Goal: Information Seeking & Learning: Learn about a topic

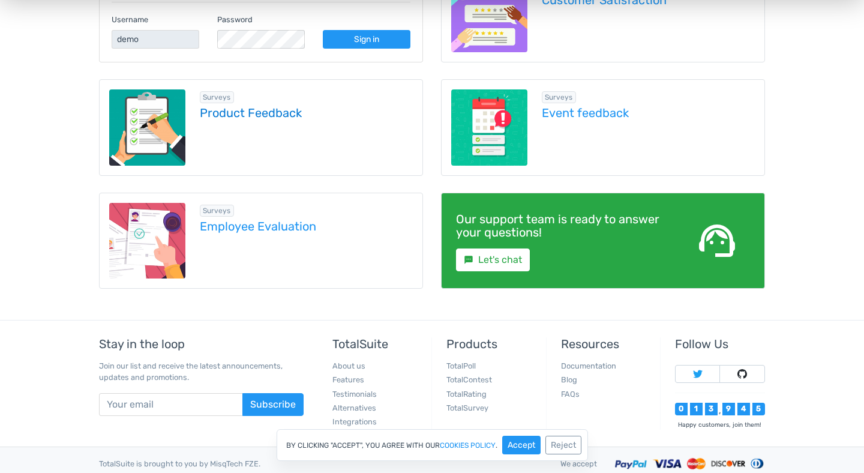
scroll to position [259, 0]
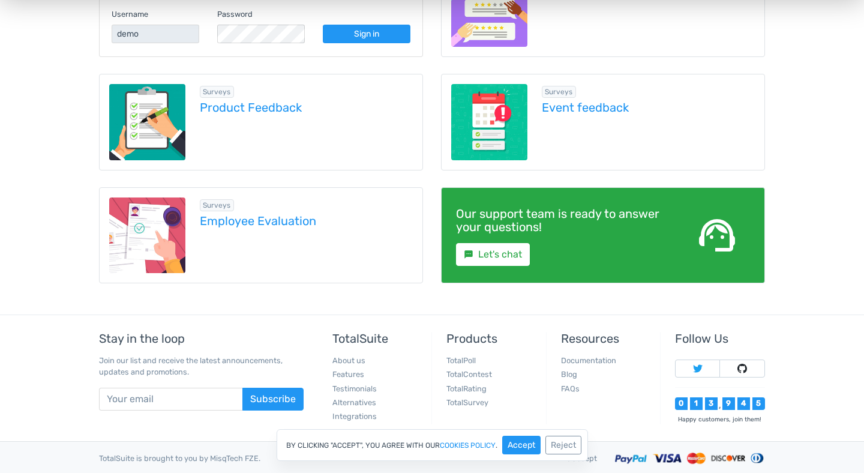
click at [359, 146] on div "Surveys Product Feedback" at bounding box center [299, 122] width 228 height 76
click at [376, 129] on div "Surveys Product Feedback" at bounding box center [299, 122] width 228 height 76
click at [277, 107] on link "Product Feedback" at bounding box center [307, 107] width 214 height 13
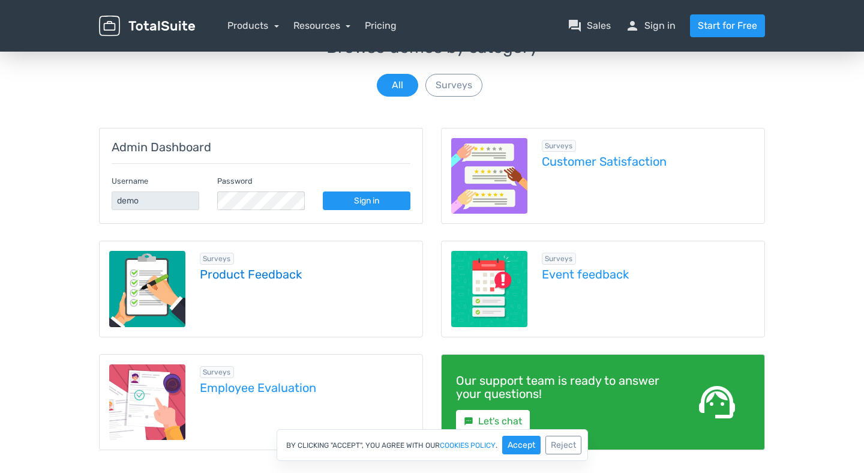
scroll to position [99, 0]
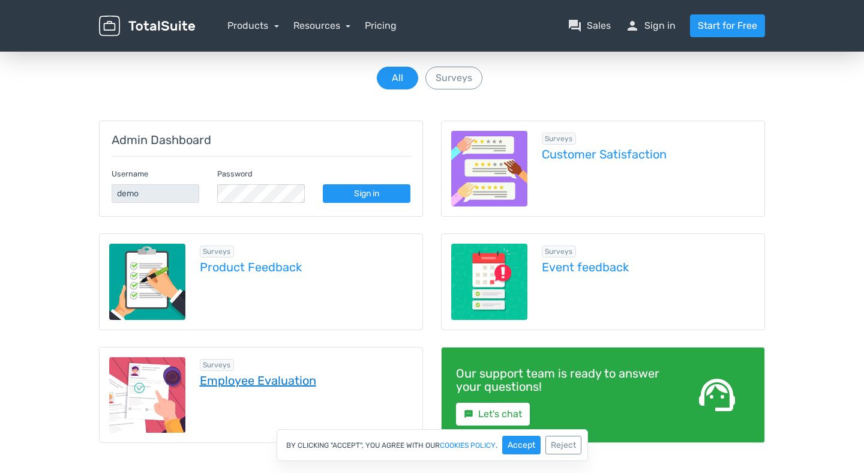
click at [263, 380] on link "Employee Evaluation" at bounding box center [307, 380] width 214 height 13
click at [586, 156] on link "Customer Satisfaction" at bounding box center [649, 154] width 214 height 13
click at [598, 269] on link "Event feedback" at bounding box center [649, 266] width 214 height 13
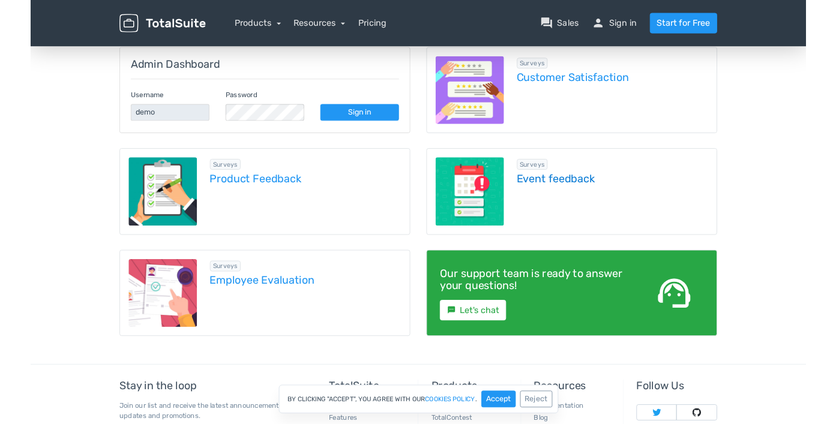
scroll to position [172, 0]
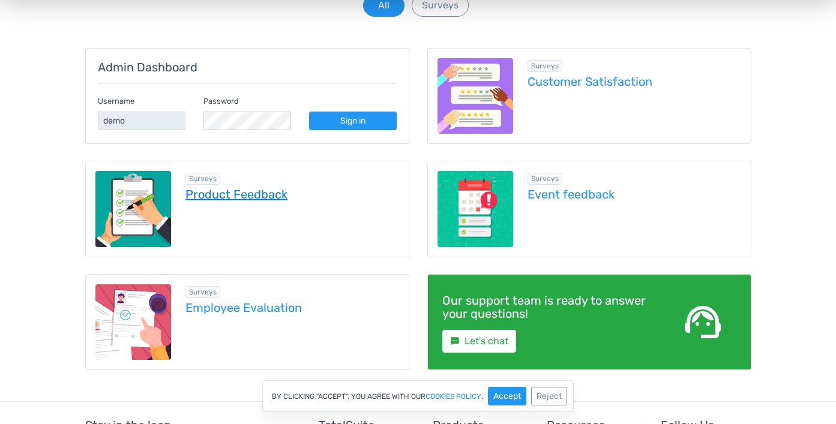
click at [246, 194] on link "Product Feedback" at bounding box center [292, 194] width 214 height 13
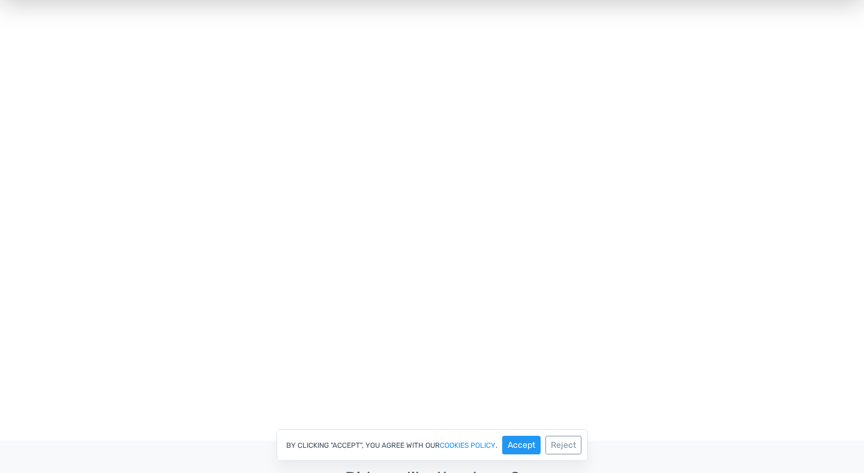
scroll to position [421, 0]
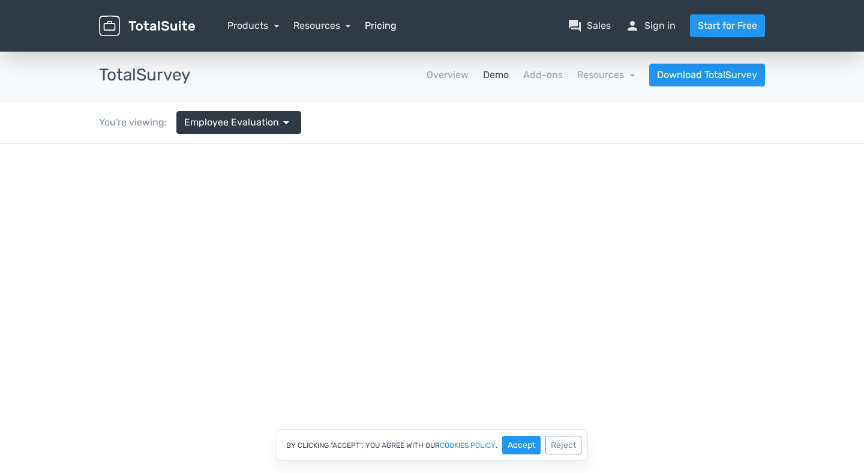
click at [385, 28] on link "Pricing" at bounding box center [381, 26] width 32 height 14
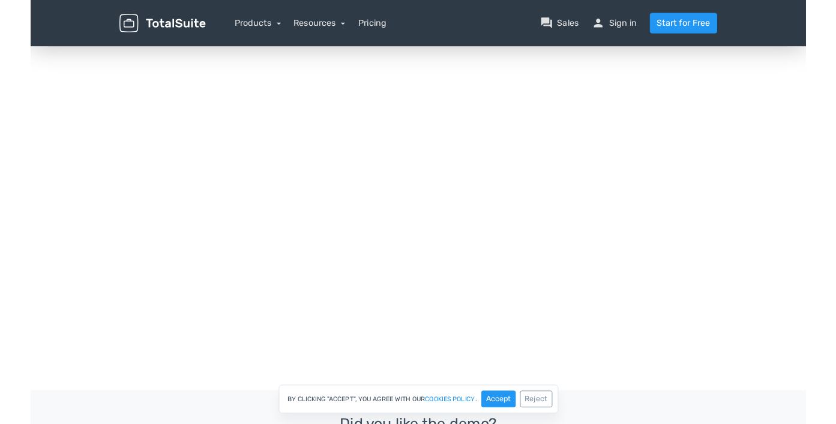
scroll to position [186, 0]
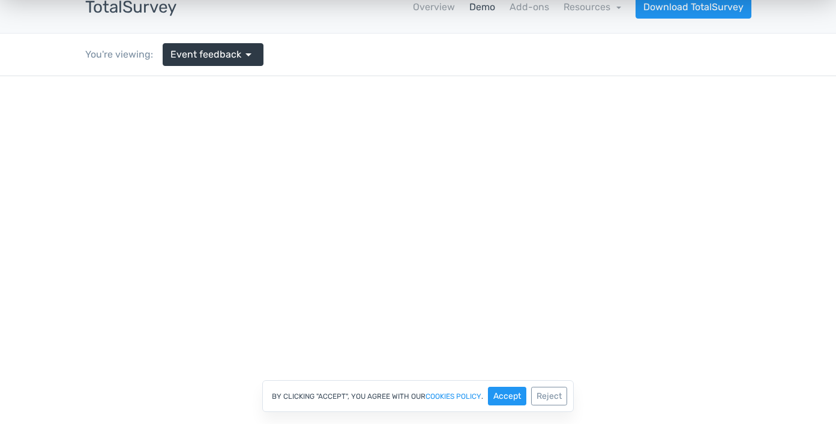
scroll to position [70, 0]
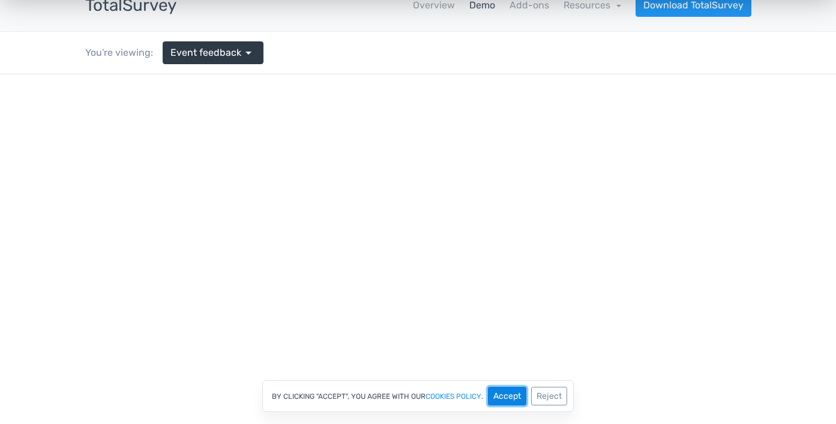
click at [505, 396] on button "Accept" at bounding box center [507, 396] width 38 height 19
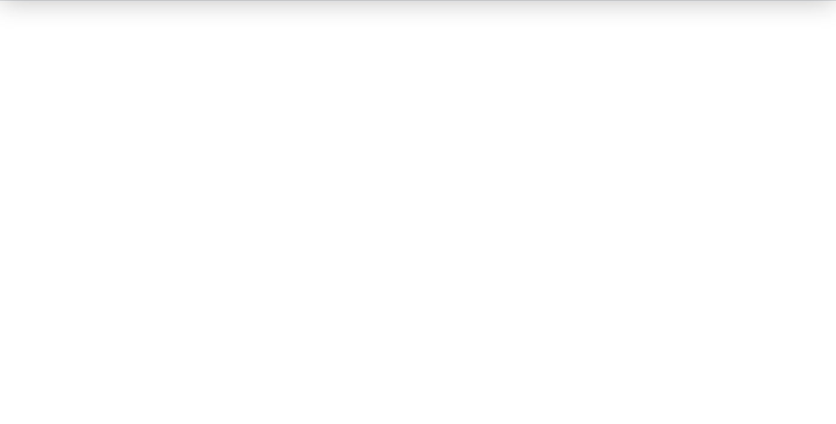
scroll to position [144, 0]
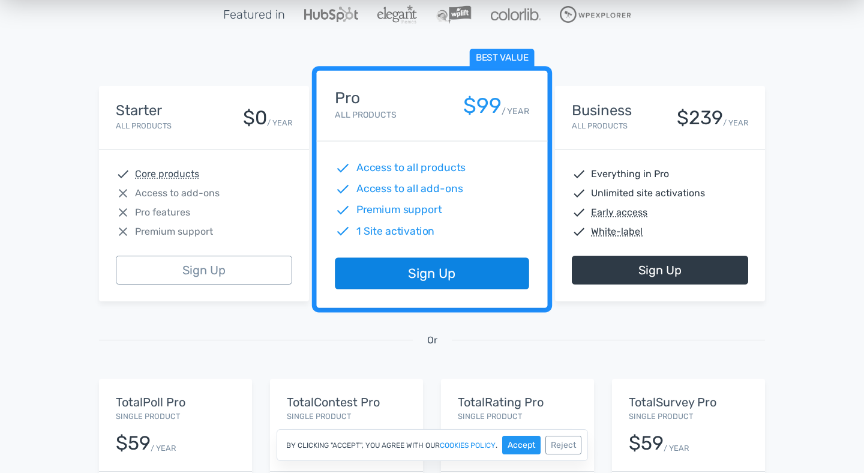
scroll to position [172, 0]
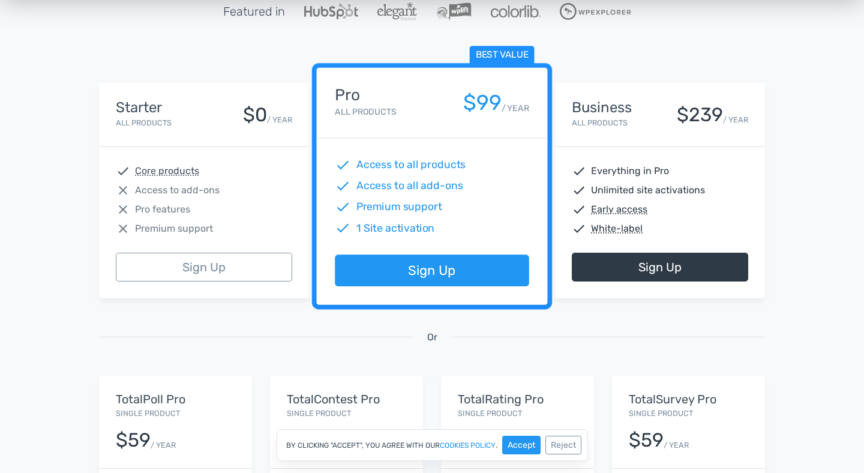
click at [439, 165] on span "Access to all products" at bounding box center [411, 165] width 110 height 16
click at [631, 172] on span "Everything in Pro" at bounding box center [630, 171] width 78 height 14
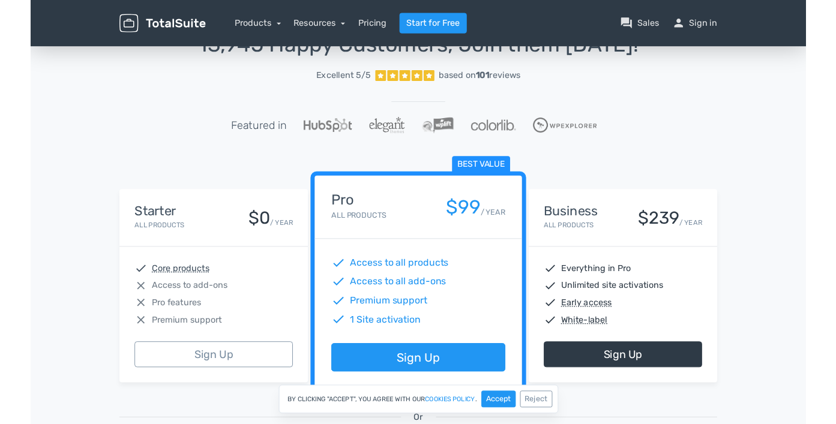
scroll to position [44, 0]
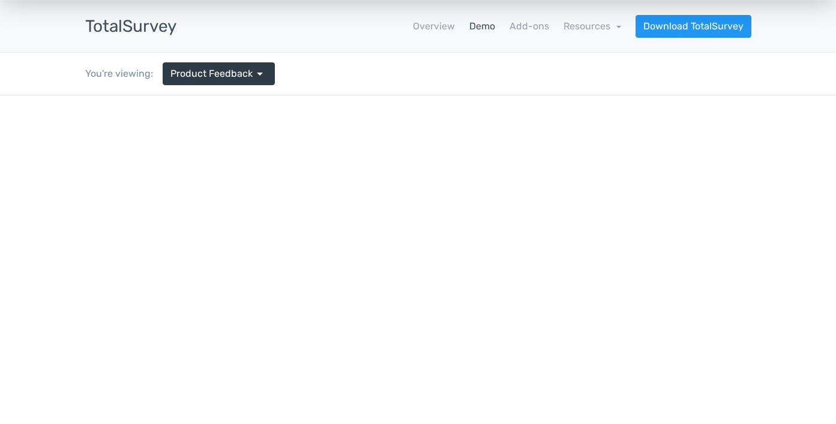
scroll to position [27, 0]
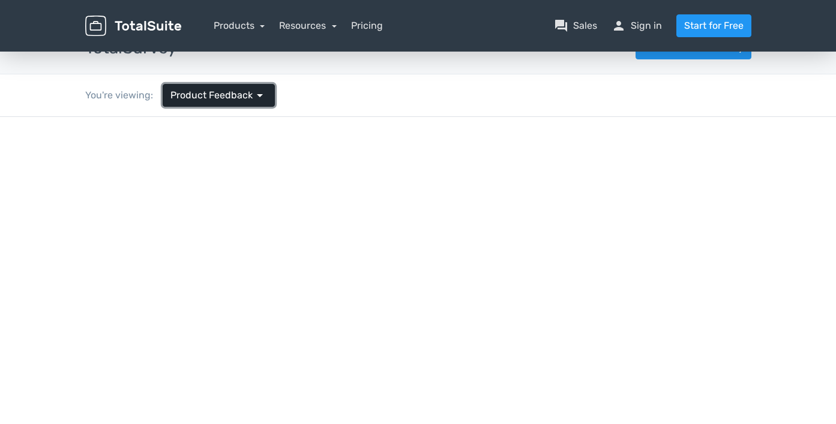
click at [253, 94] on span "arrow_drop_down" at bounding box center [260, 95] width 14 height 14
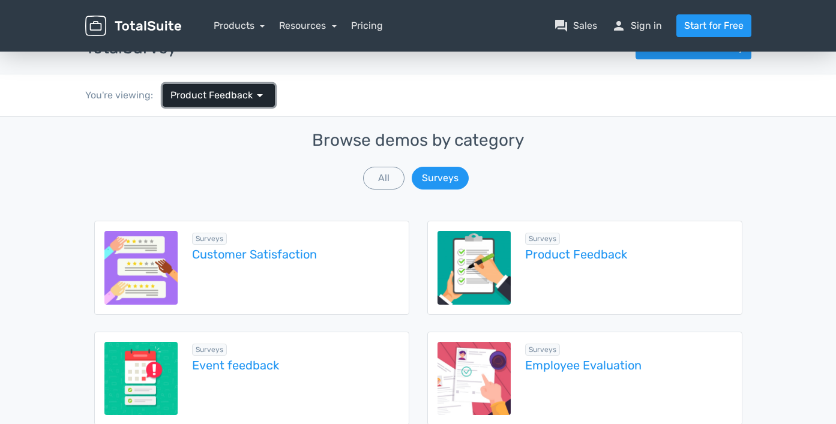
click at [253, 94] on span "arrow_drop_down" at bounding box center [260, 95] width 14 height 14
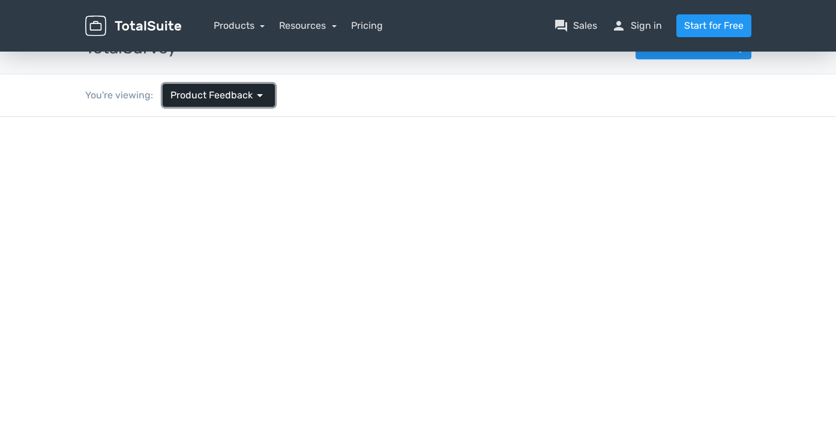
click at [253, 94] on span "arrow_drop_down" at bounding box center [260, 95] width 14 height 14
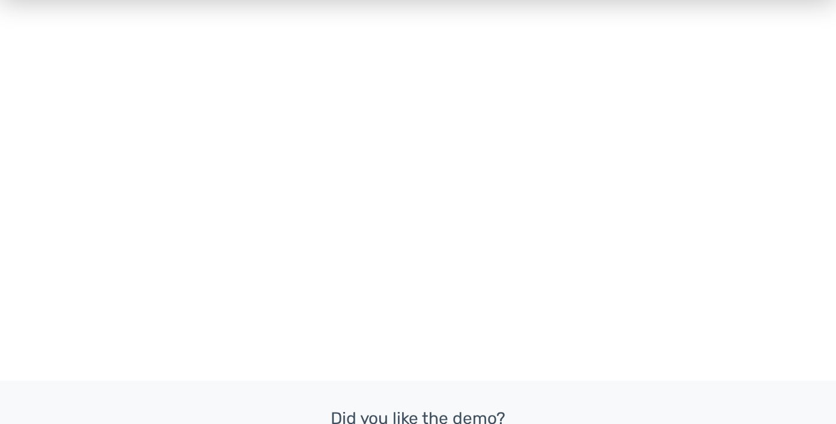
scroll to position [887, 0]
